Goal: Transaction & Acquisition: Book appointment/travel/reservation

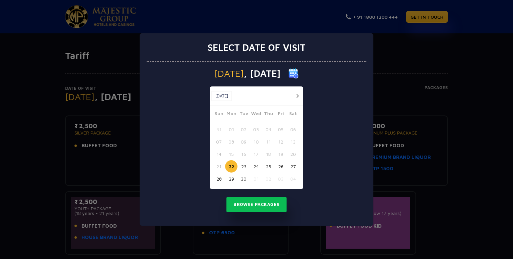
click at [297, 95] on button "button" at bounding box center [297, 96] width 8 height 8
click at [266, 128] on button "02" at bounding box center [268, 129] width 12 height 12
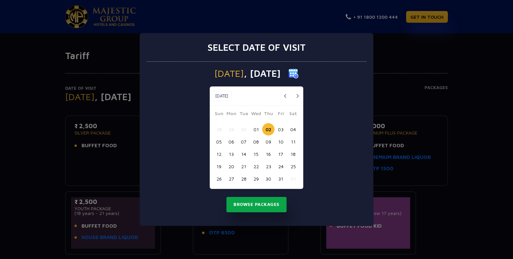
click at [249, 206] on button "Browse Packages" at bounding box center [257, 204] width 60 height 15
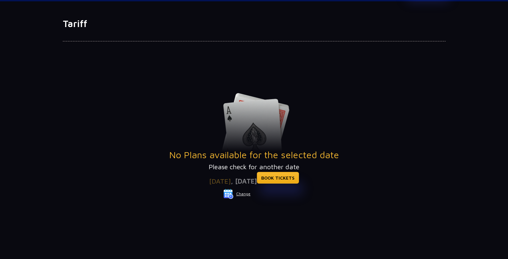
scroll to position [33, 0]
click at [281, 177] on link "BOOK TICKETS" at bounding box center [278, 177] width 42 height 12
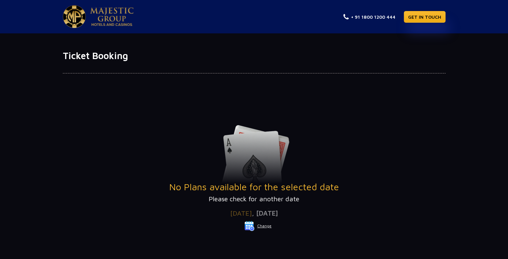
click at [266, 226] on button "Change" at bounding box center [258, 226] width 28 height 11
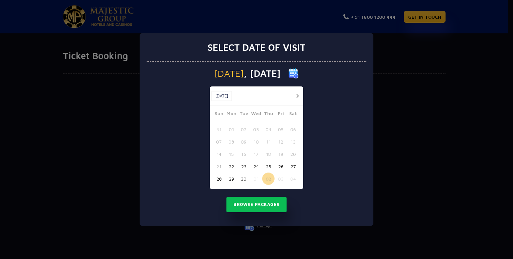
click at [236, 166] on button "22" at bounding box center [231, 166] width 12 height 12
click at [270, 206] on button "Browse Packages" at bounding box center [257, 204] width 60 height 15
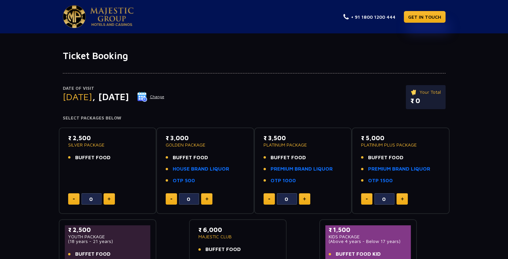
scroll to position [76, 0]
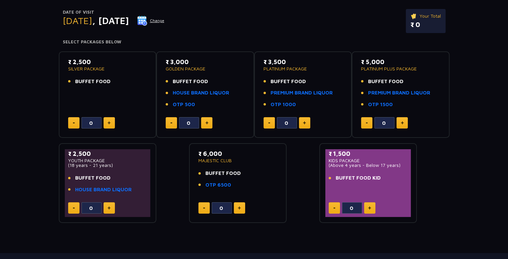
click at [461, 173] on div "Date of Visit Monday , 22 Sep 2025 Change Your Total ₹ 0 Select Packages Below …" at bounding box center [254, 104] width 508 height 238
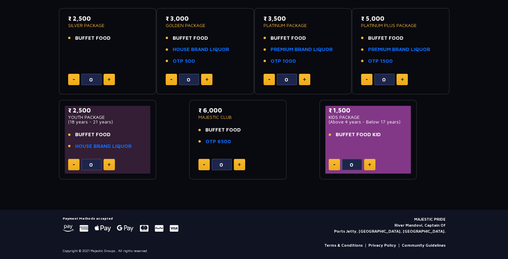
scroll to position [91, 0]
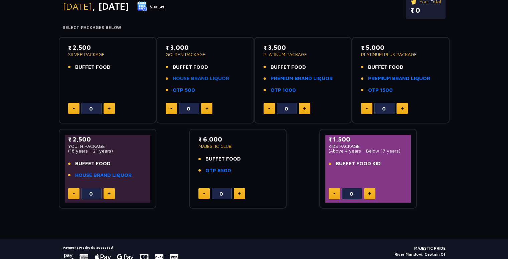
click at [181, 80] on link "HOUSE BRAND LIQUOR" at bounding box center [201, 79] width 56 height 8
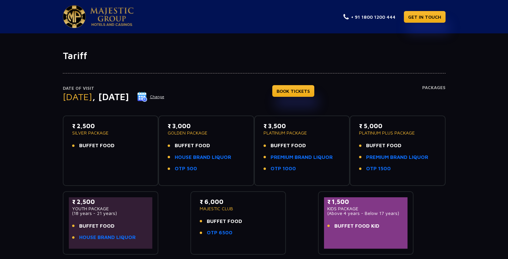
scroll to position [29, 0]
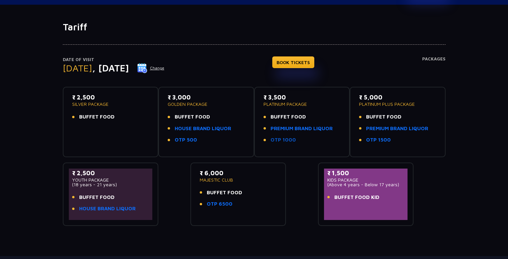
click at [289, 139] on link "OTP 1000" at bounding box center [283, 140] width 25 height 8
click at [196, 103] on p "GOLDEN PACKAGE" at bounding box center [206, 104] width 77 height 5
click at [186, 97] on p "₹ 3,000" at bounding box center [206, 97] width 77 height 9
click at [314, 57] on link "BOOK TICKETS" at bounding box center [293, 62] width 42 height 12
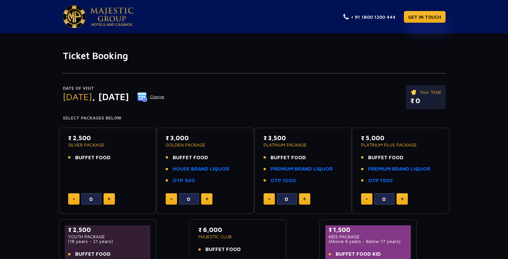
click at [209, 200] on button at bounding box center [206, 198] width 11 height 11
type input "1"
click at [428, 98] on p "₹ 3,000.00" at bounding box center [423, 101] width 36 height 10
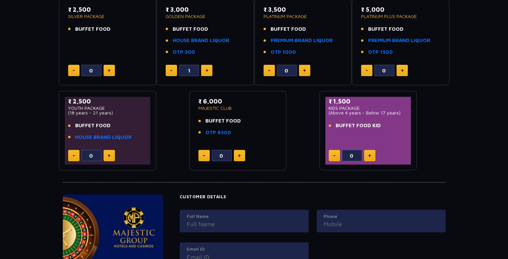
scroll to position [69, 0]
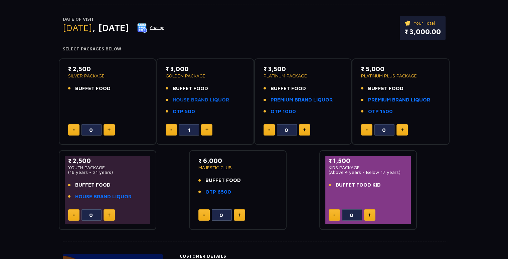
click at [192, 102] on link "HOUSE BRAND LIQUOR" at bounding box center [201, 100] width 56 height 8
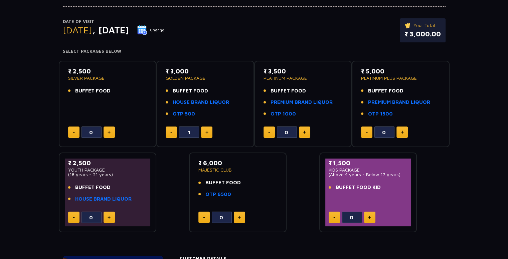
scroll to position [0, 0]
